Goal: Task Accomplishment & Management: Manage account settings

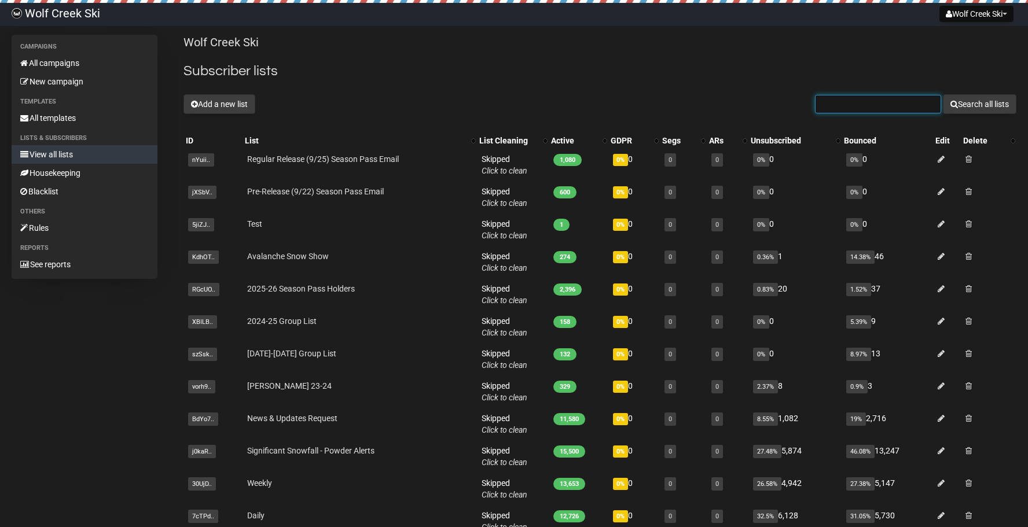
click at [881, 109] on input "text" at bounding box center [878, 104] width 126 height 19
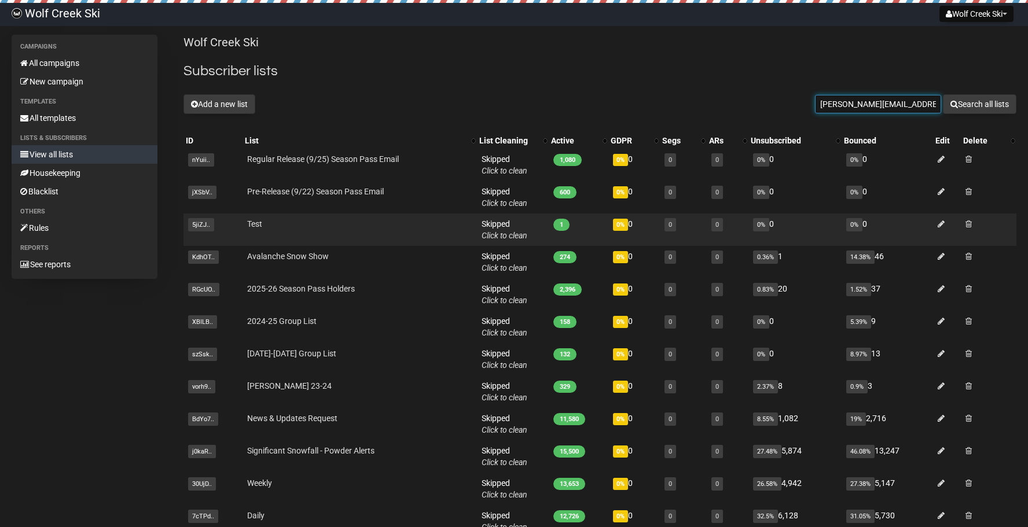
type input "[PERSON_NAME][EMAIL_ADDRESS][PERSON_NAME][DOMAIN_NAME]"
click at [942, 94] on button "Search all lists" at bounding box center [978, 104] width 73 height 20
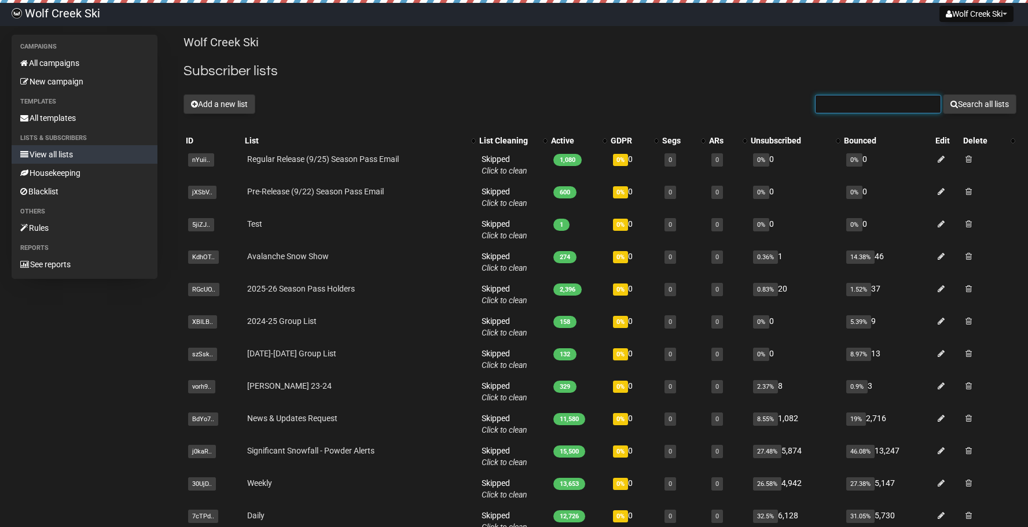
click at [855, 104] on input "text" at bounding box center [878, 104] width 126 height 19
type input "susan hill"
click at [942, 94] on button "Search all lists" at bounding box center [978, 104] width 73 height 20
click at [901, 104] on input "text" at bounding box center [878, 104] width 126 height 19
type input "marketing@wolf"
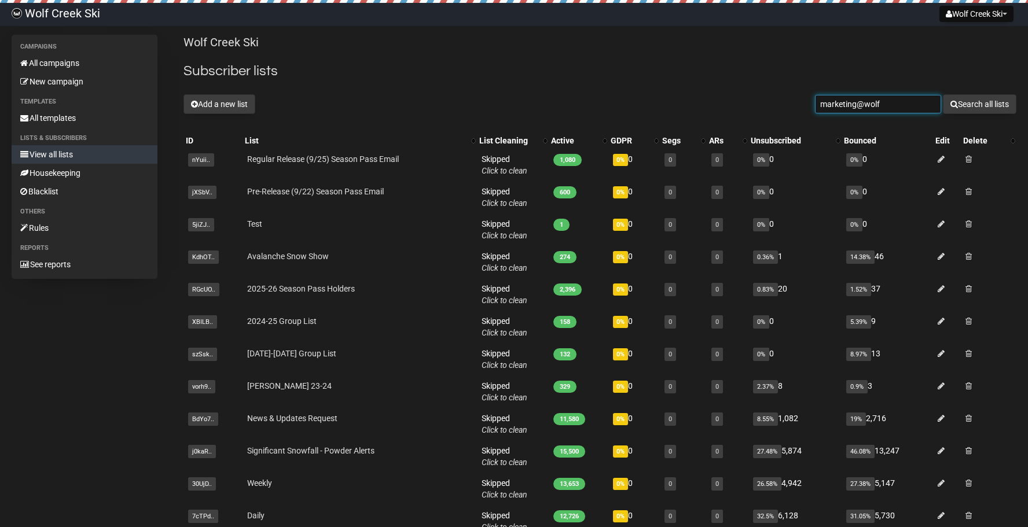
click at [942, 94] on button "Search all lists" at bounding box center [978, 104] width 73 height 20
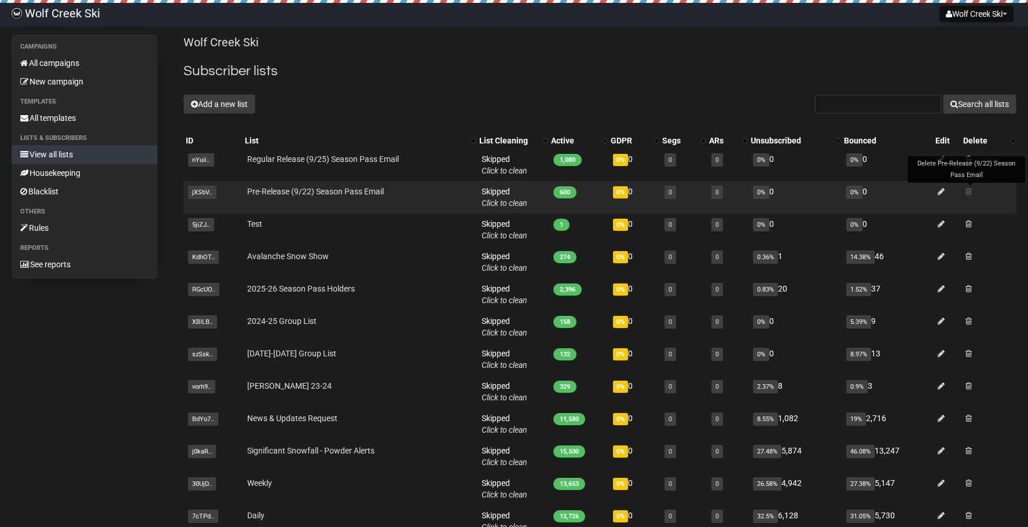
click at [970, 192] on span at bounding box center [968, 191] width 6 height 8
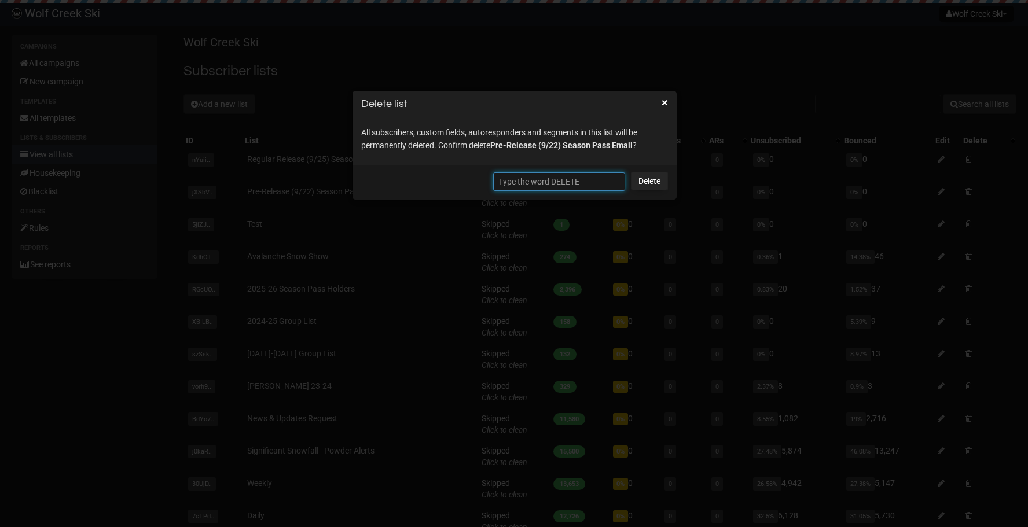
drag, startPoint x: 533, startPoint y: 178, endPoint x: 566, endPoint y: 174, distance: 33.2
click at [533, 178] on input "text" at bounding box center [559, 181] width 132 height 19
type input "DELETE"
click at [654, 176] on link "Delete" at bounding box center [649, 181] width 37 height 19
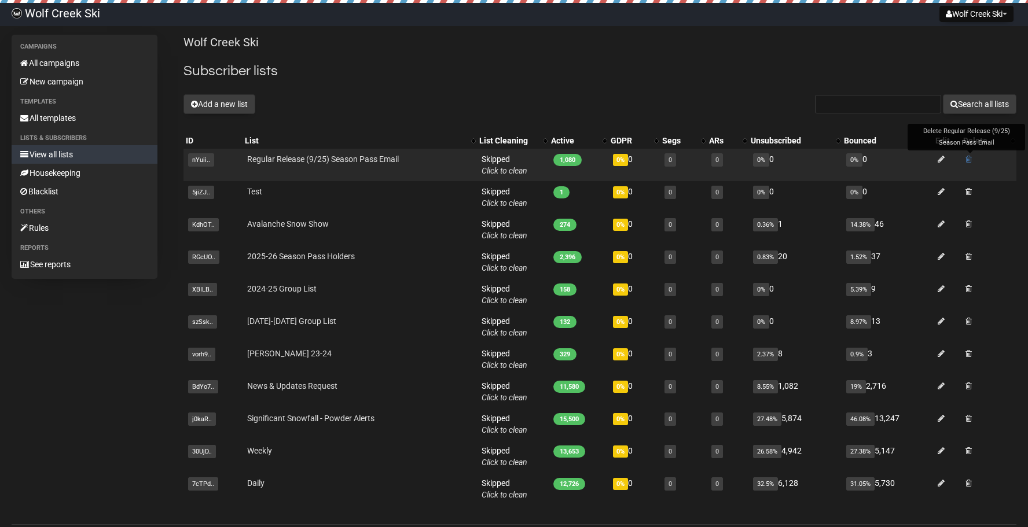
click at [969, 157] on span at bounding box center [968, 159] width 6 height 8
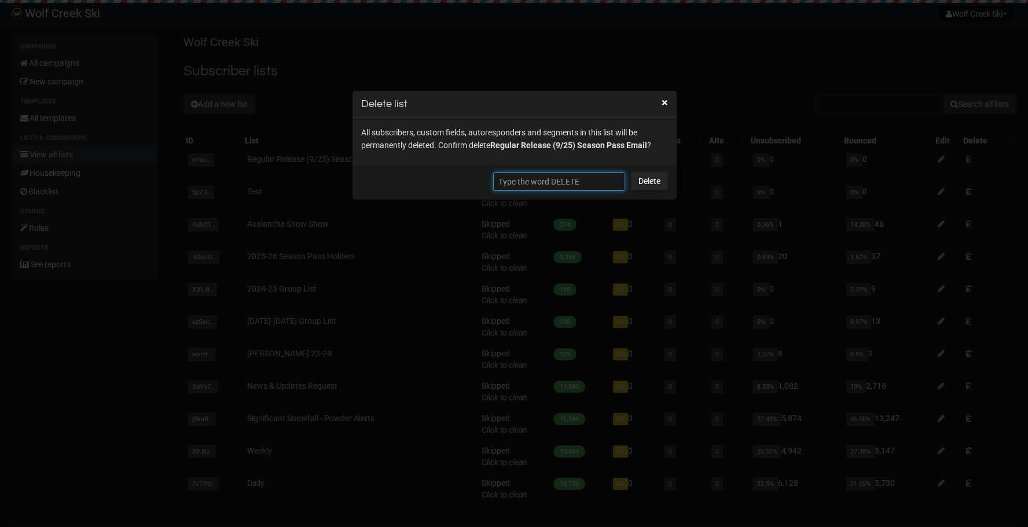
click at [586, 173] on input "text" at bounding box center [559, 181] width 132 height 19
type input "DELETE"
click at [649, 179] on link "Delete" at bounding box center [649, 181] width 37 height 19
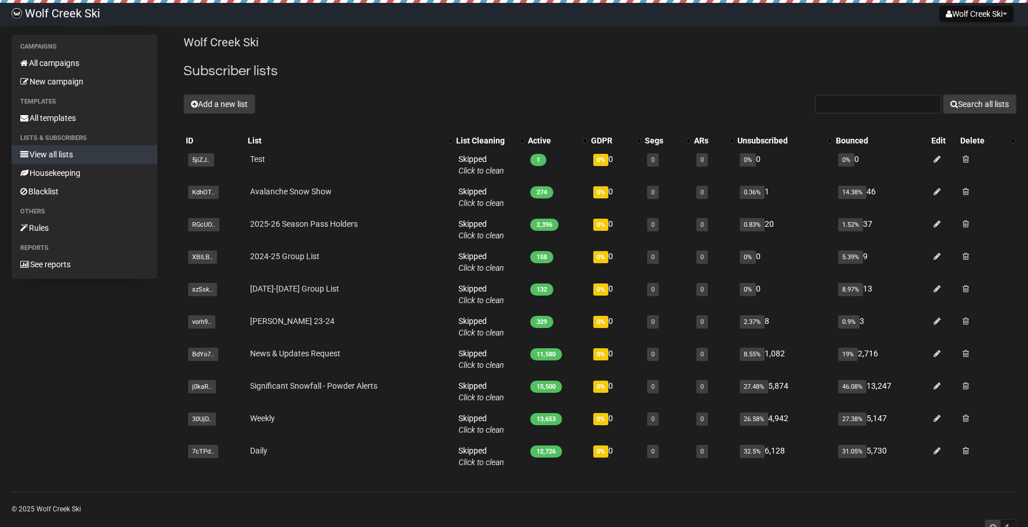
click at [347, 111] on div "Add a new list Search all lists" at bounding box center [599, 104] width 833 height 20
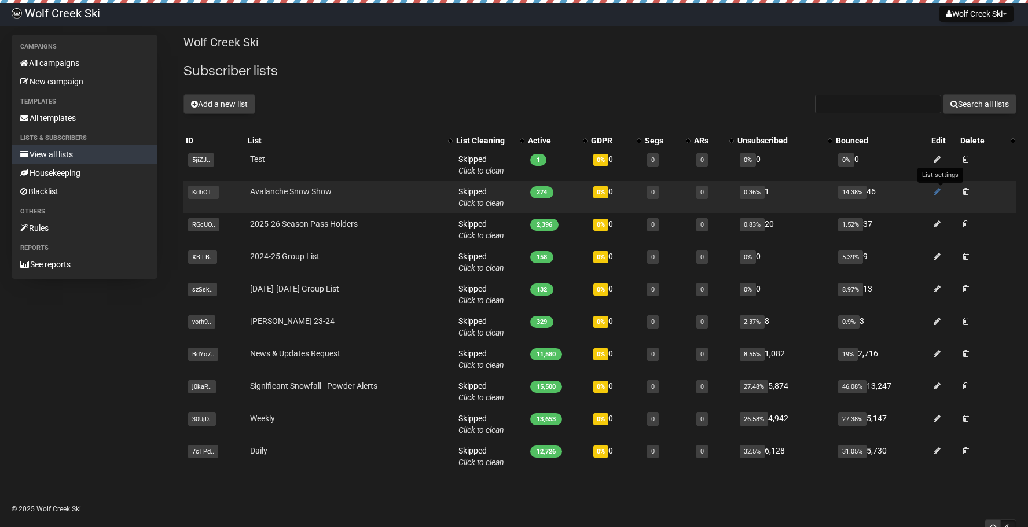
click at [938, 193] on icon at bounding box center [936, 191] width 7 height 8
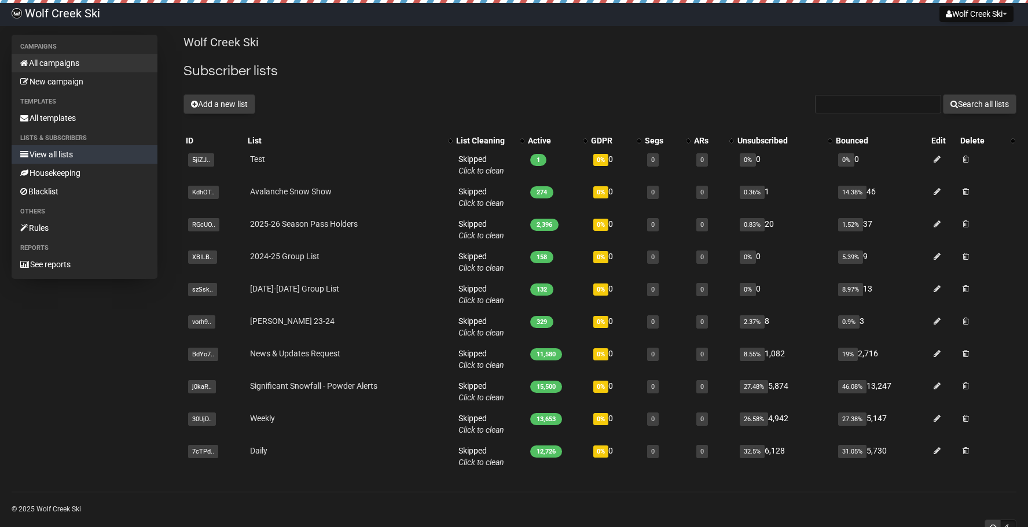
click at [98, 64] on link "All campaigns" at bounding box center [85, 63] width 146 height 19
